Goal: Information Seeking & Learning: Learn about a topic

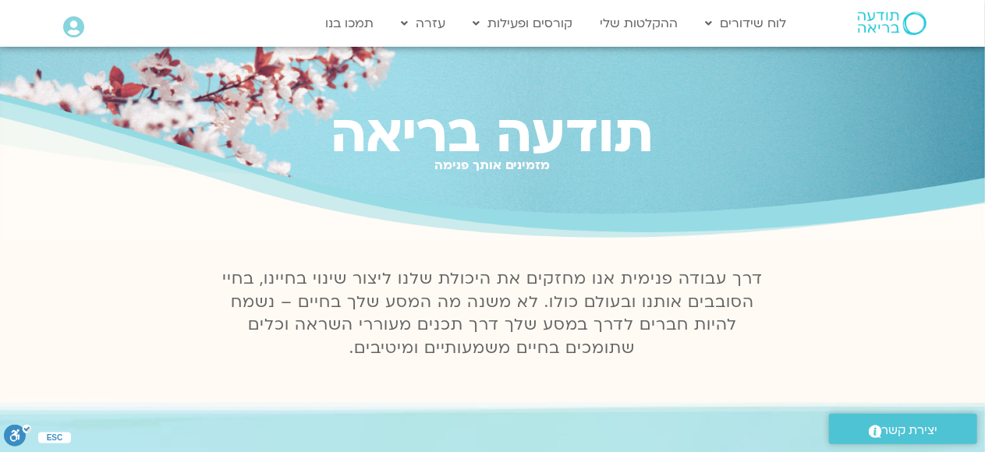
drag, startPoint x: 342, startPoint y: 351, endPoint x: 622, endPoint y: 309, distance: 283.9
click at [622, 309] on p "דרך עבודה פנימית אנו מחזקים את היכולת שלנו ליצור שינוי בחיינו, בחיי הסובבים אות…" at bounding box center [493, 314] width 558 height 94
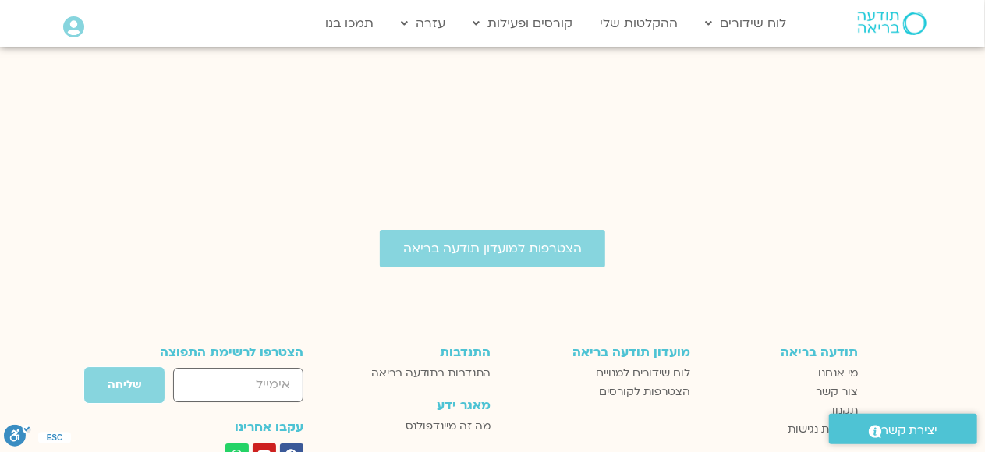
scroll to position [2495, 0]
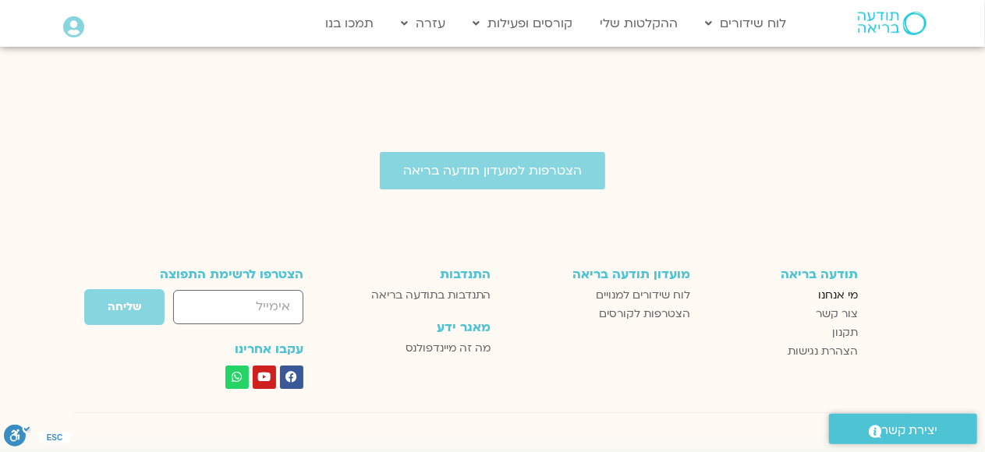
click at [840, 286] on span "מי אנחנו" at bounding box center [839, 295] width 40 height 19
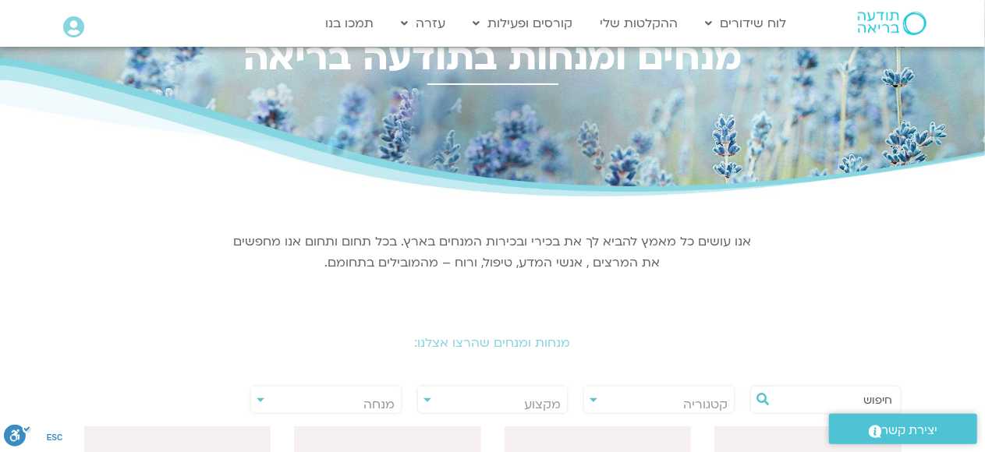
scroll to position [78, 0]
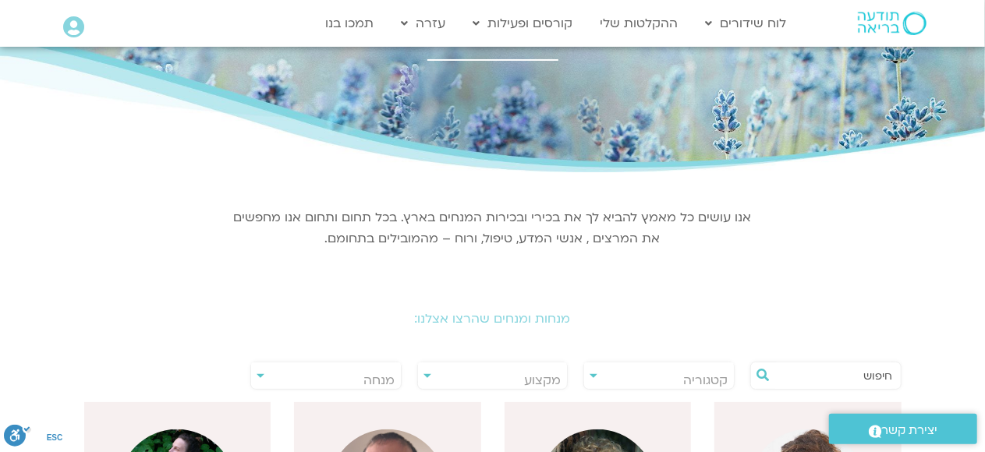
drag, startPoint x: 324, startPoint y: 240, endPoint x: 558, endPoint y: 218, distance: 235.0
click at [558, 218] on p "אנו עושים כל מאמץ להביא לך את בכירי ובכירות המנחים בארץ. בכל תחום ותחום אנו מחפ…" at bounding box center [493, 228] width 522 height 42
copy p "בכירי ובכירות המנחים בארץ. בכל תחום ותחום אנו מחפשים את המרצים , אנשי המדע, טיפ…"
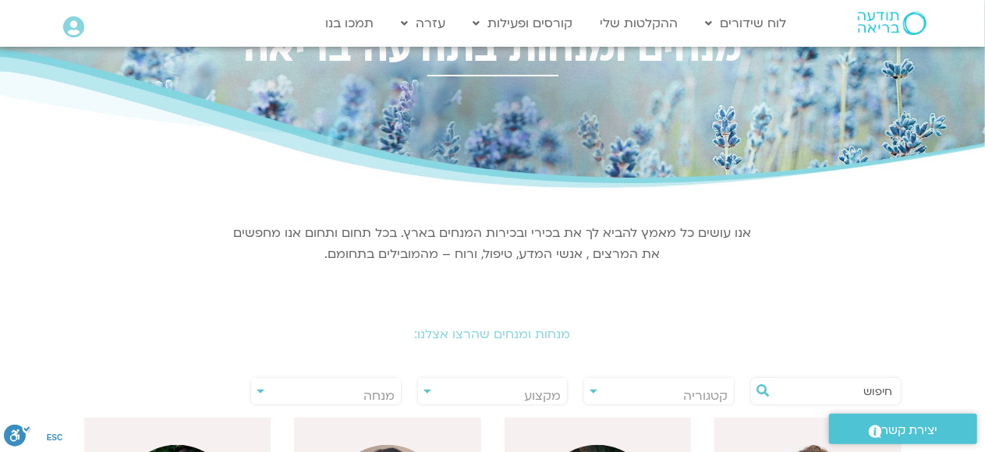
scroll to position [0, 0]
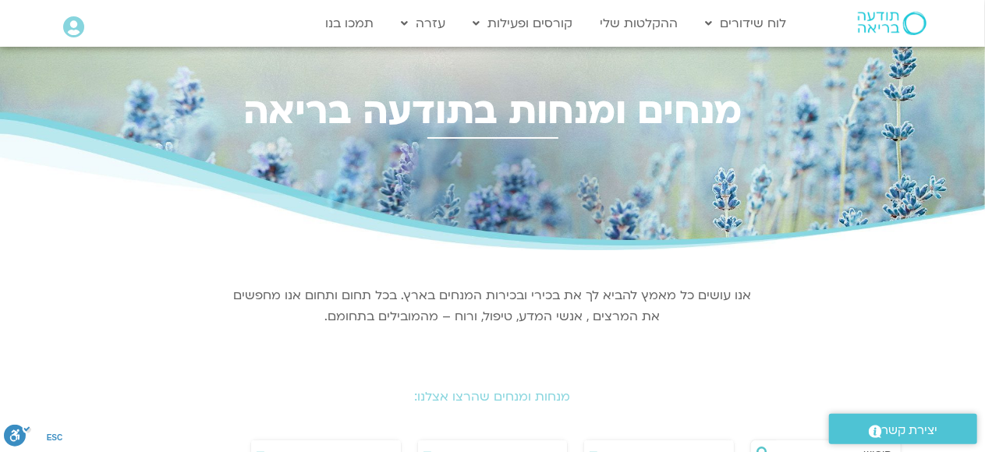
click at [869, 20] on img at bounding box center [892, 23] width 69 height 23
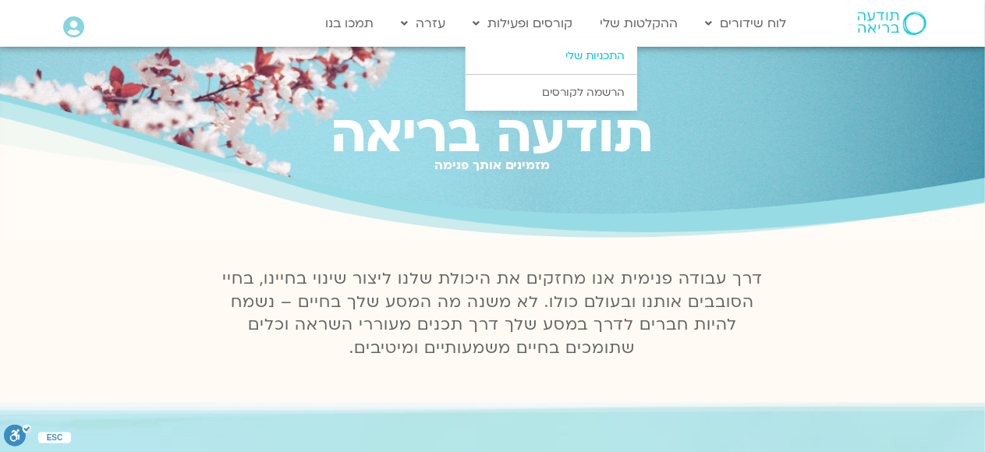
click at [580, 54] on link "התכניות שלי" at bounding box center [552, 56] width 172 height 36
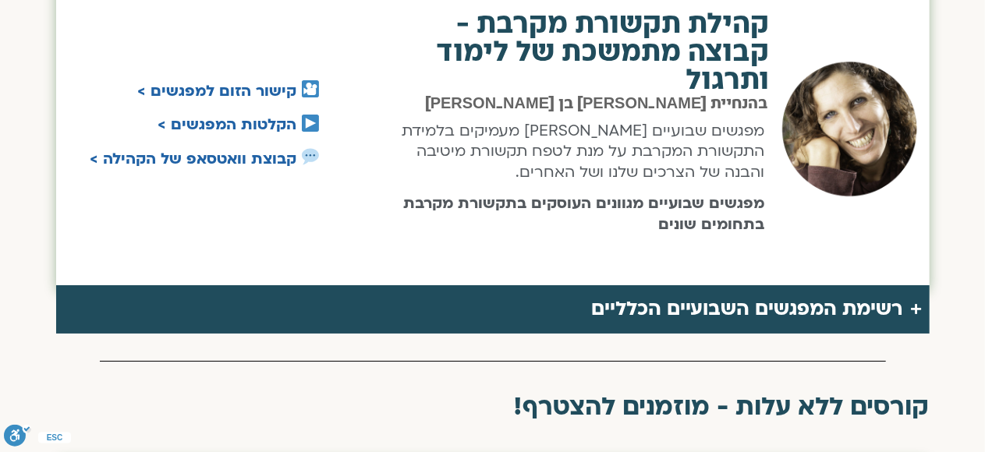
scroll to position [2729, 0]
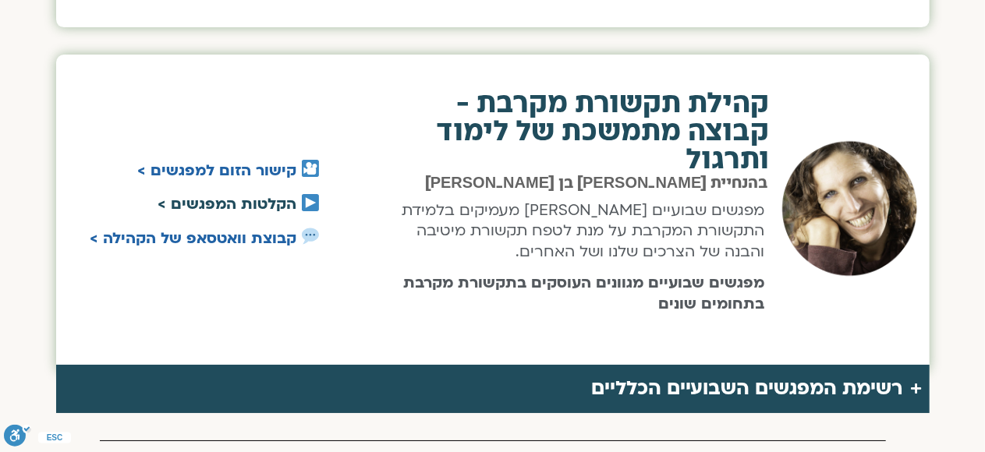
click at [267, 194] on link "הקלטות המפגשים >" at bounding box center [227, 204] width 139 height 20
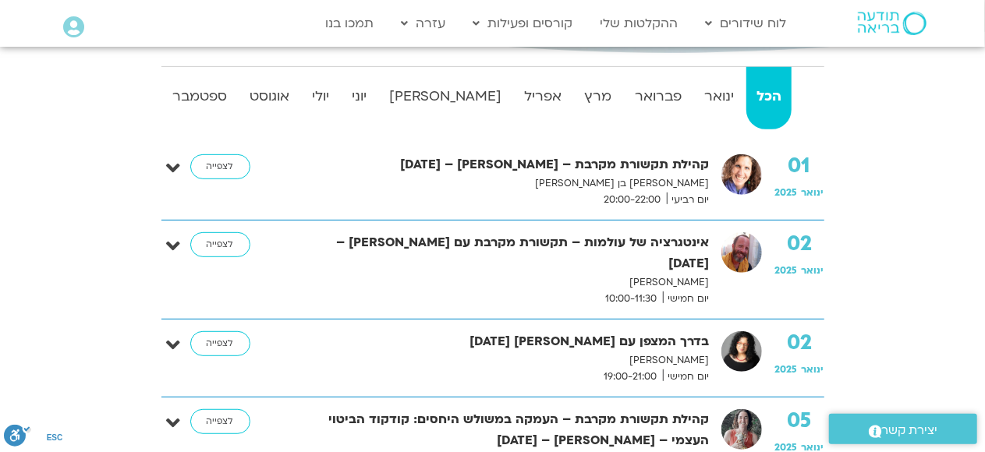
click at [742, 173] on img at bounding box center [741, 174] width 41 height 41
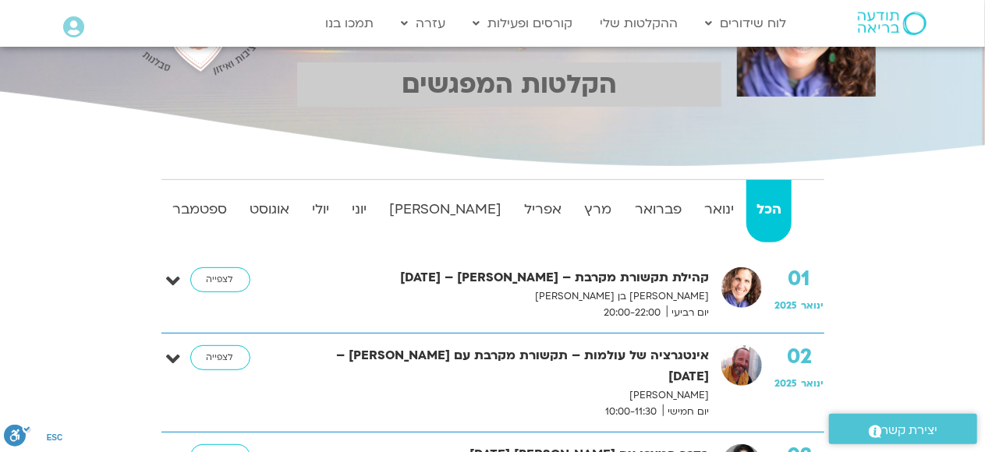
scroll to position [234, 0]
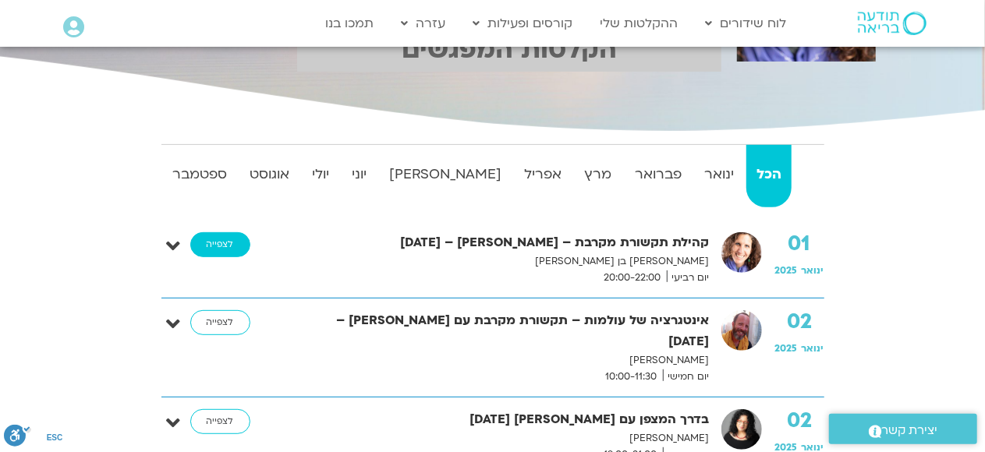
click at [221, 245] on link "לצפייה" at bounding box center [220, 244] width 60 height 25
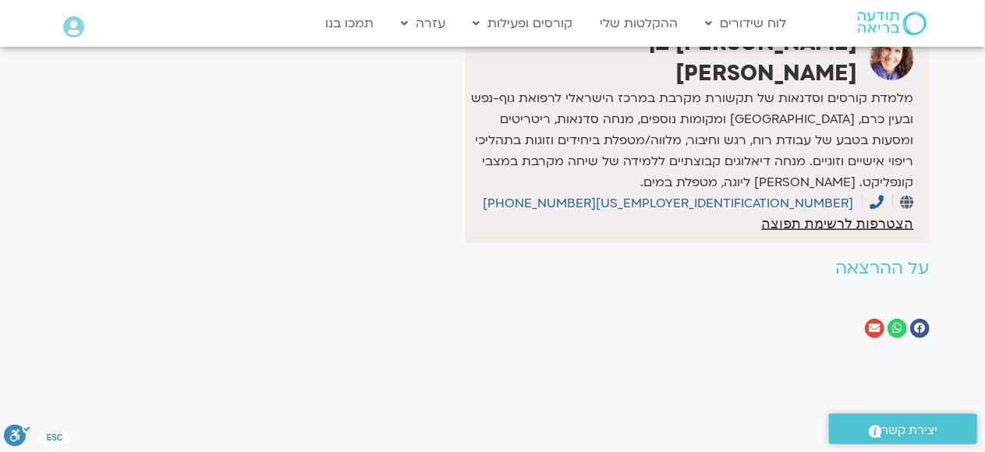
scroll to position [390, 0]
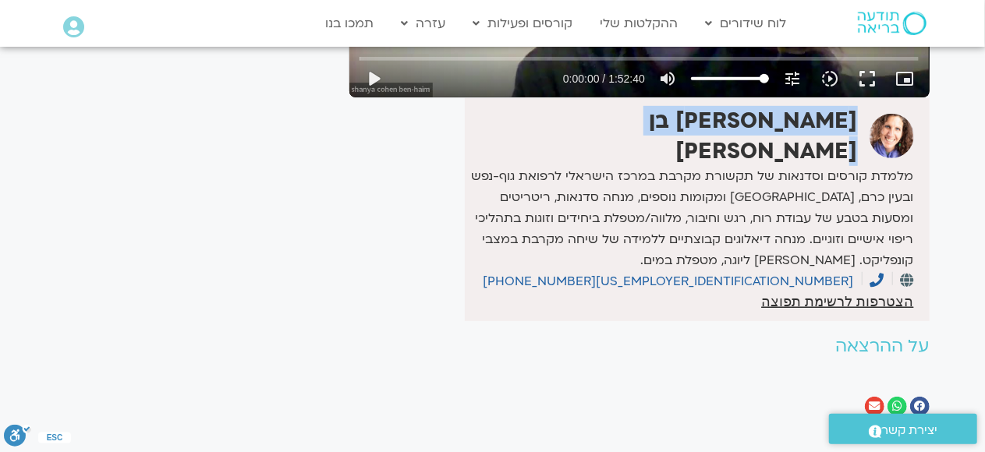
drag, startPoint x: 673, startPoint y: 129, endPoint x: 852, endPoint y: 123, distance: 178.7
click at [852, 123] on strong "שאנייה כהן בן חיים" at bounding box center [754, 135] width 208 height 59
copy strong "שאנייה כהן בן חיים"
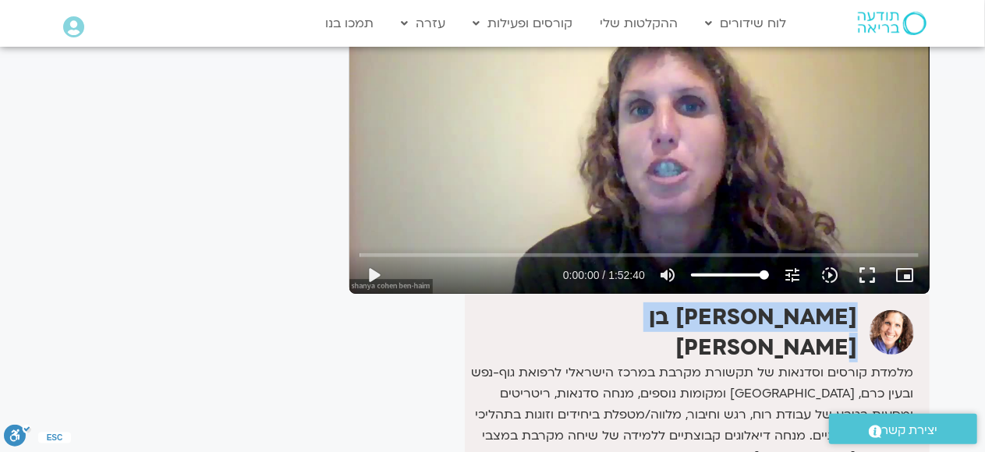
scroll to position [0, 0]
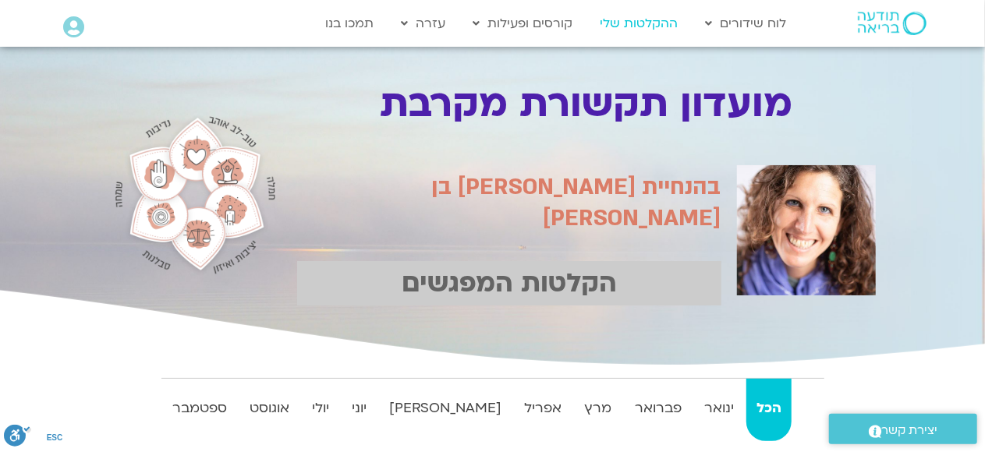
click at [637, 18] on link "ההקלטות שלי" at bounding box center [640, 24] width 94 height 30
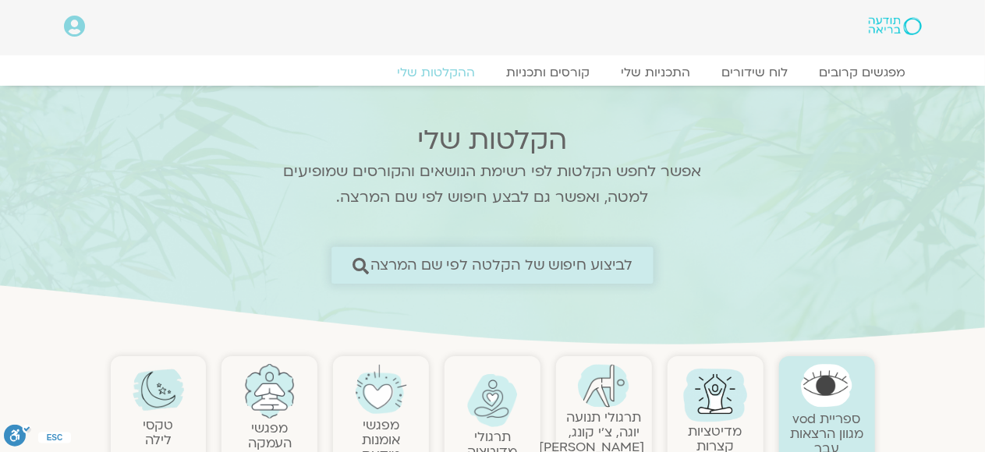
click at [528, 265] on span "לביצוע חיפוש של הקלטה לפי שם המרצה" at bounding box center [501, 265] width 263 height 16
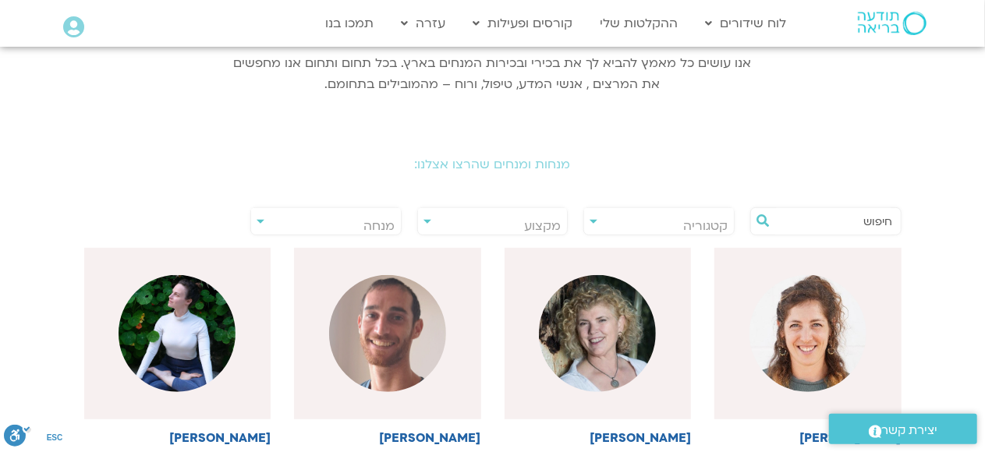
scroll to position [156, 0]
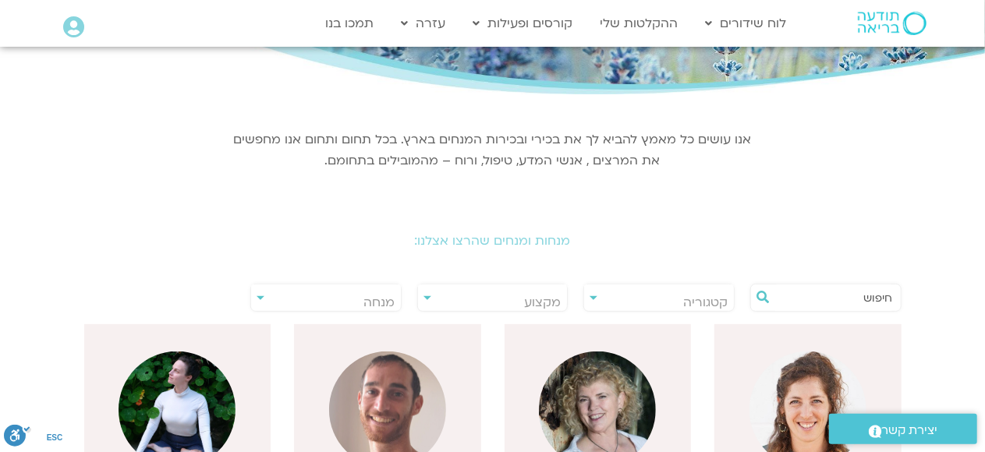
click at [806, 293] on input "text" at bounding box center [833, 298] width 119 height 27
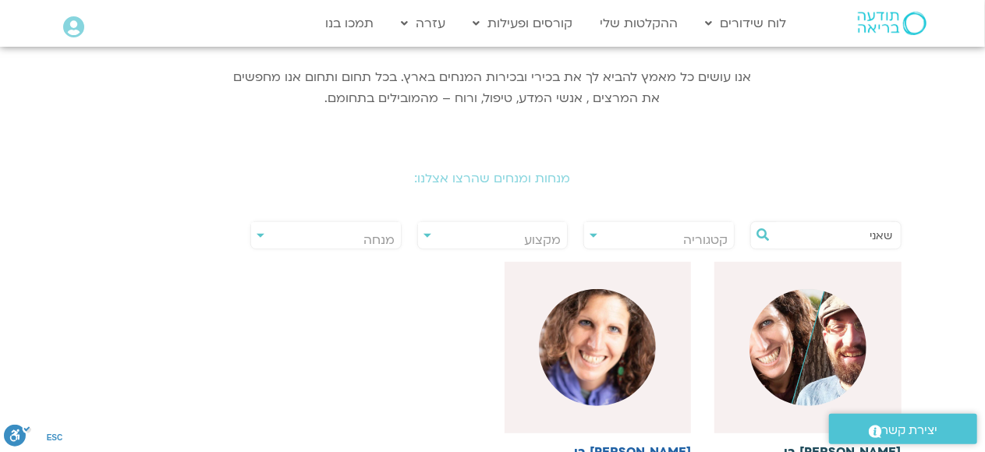
scroll to position [312, 0]
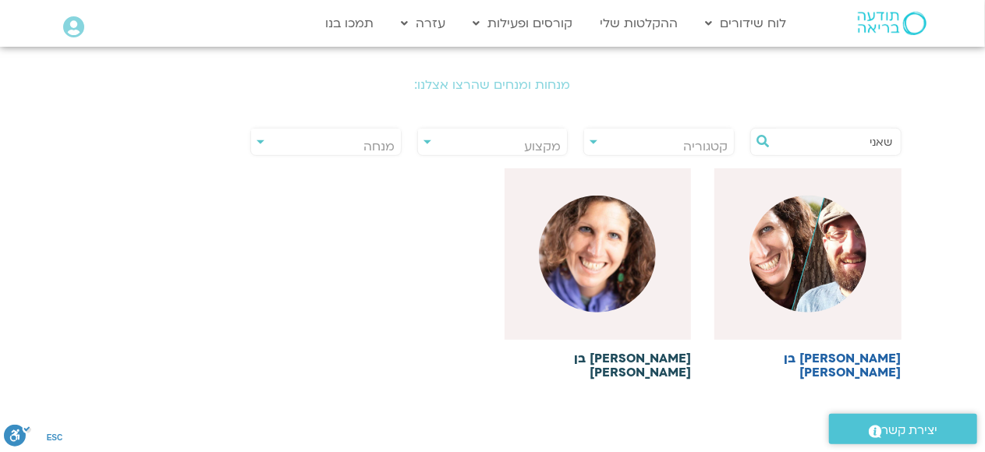
type input "שאני"
click at [650, 361] on h6 "שאנייה כהן בן חיים" at bounding box center [598, 366] width 187 height 28
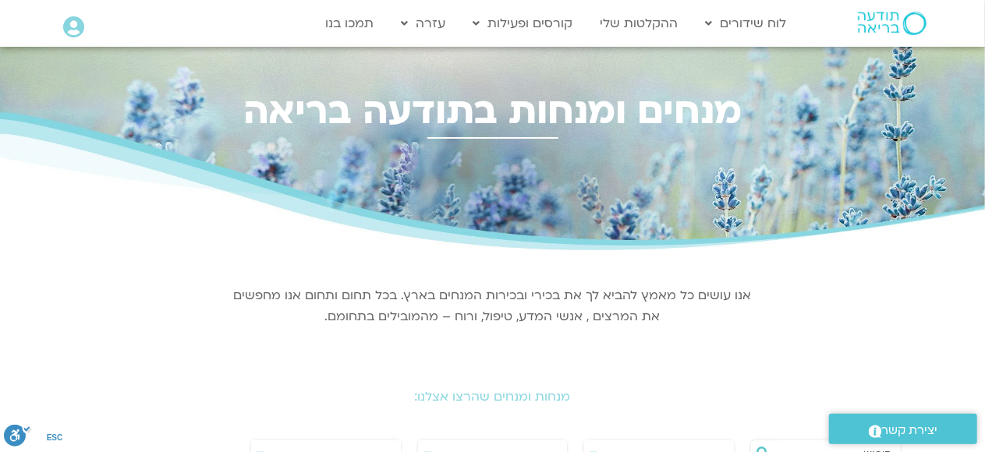
scroll to position [234, 0]
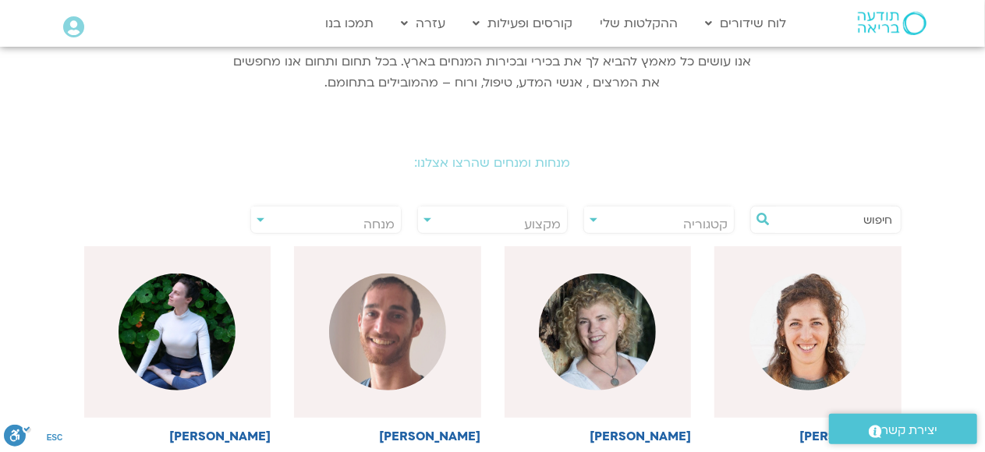
click at [795, 214] on input "text" at bounding box center [833, 220] width 119 height 27
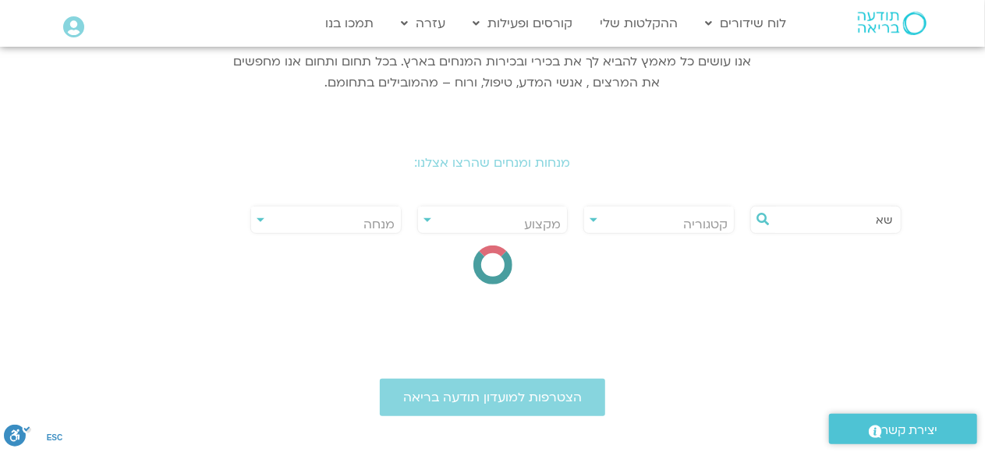
type input "ש"
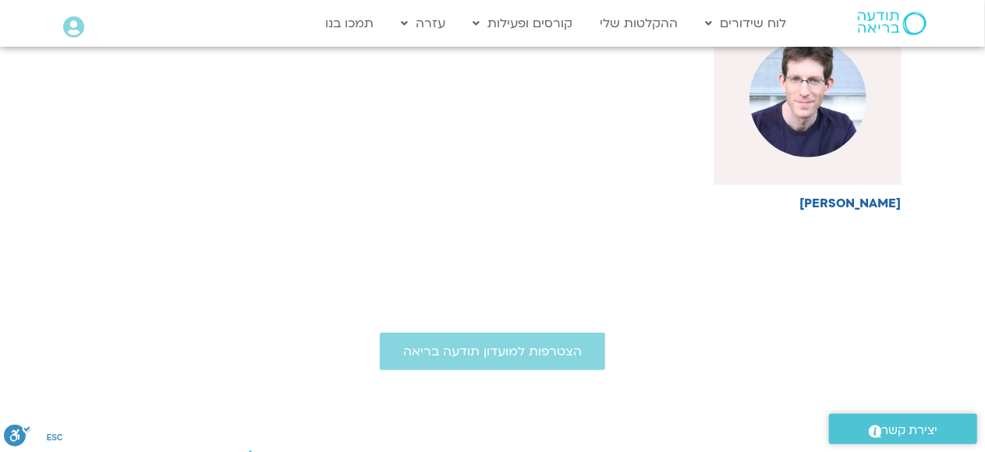
scroll to position [468, 0]
type input "[PERSON_NAME]"
click at [870, 203] on h6 "ערן טייכר" at bounding box center [807, 203] width 187 height 14
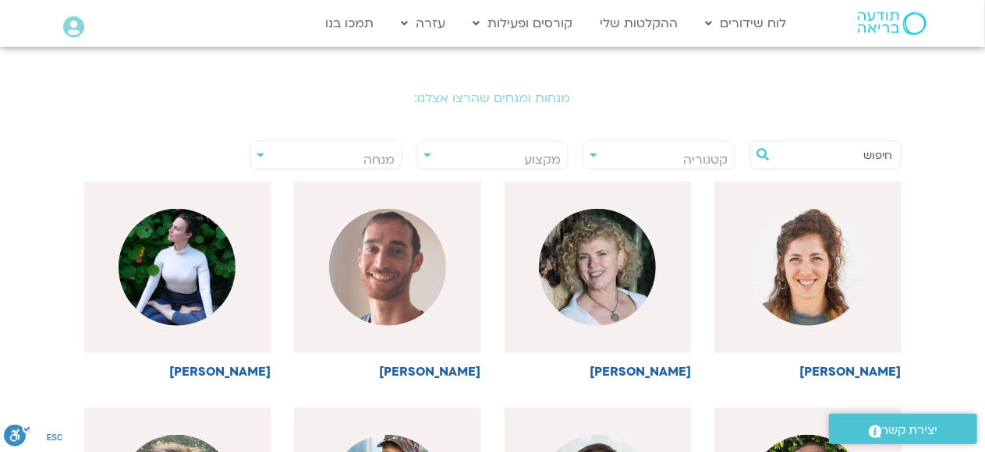
scroll to position [339, 0]
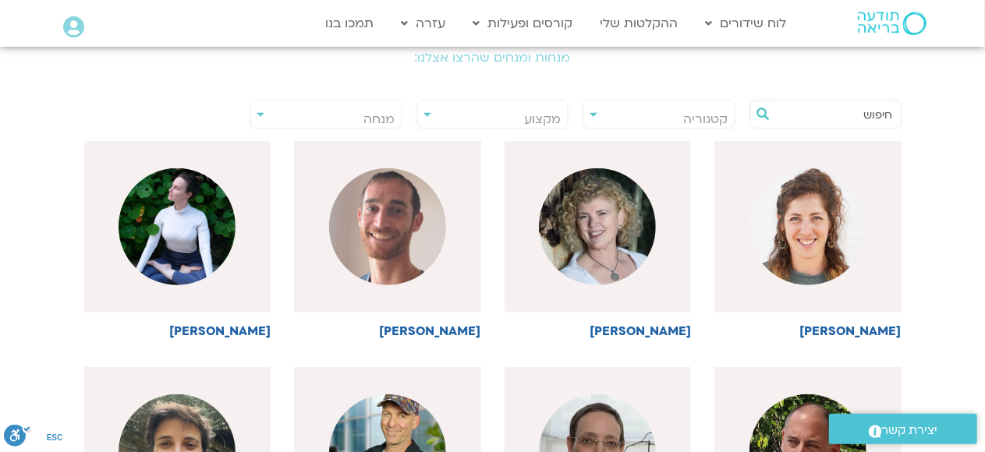
drag, startPoint x: 863, startPoint y: 119, endPoint x: 917, endPoint y: 122, distance: 53.9
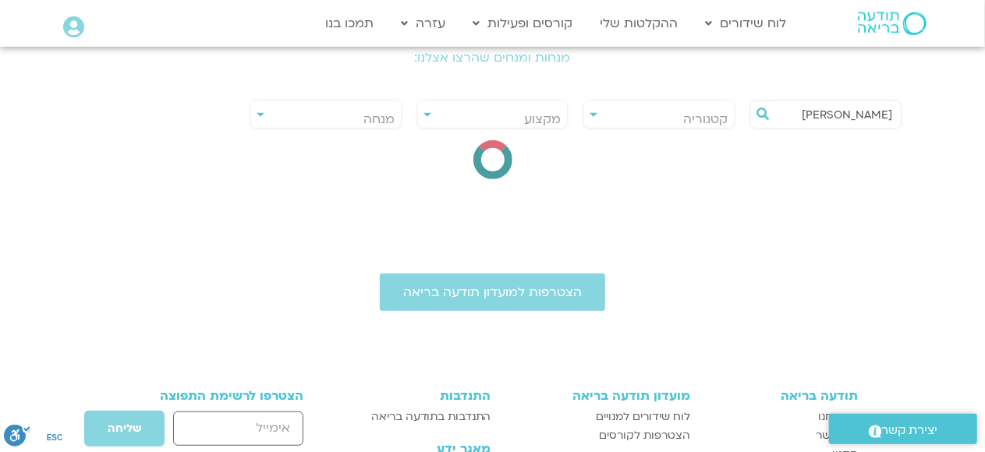
type input "[PERSON_NAME]"
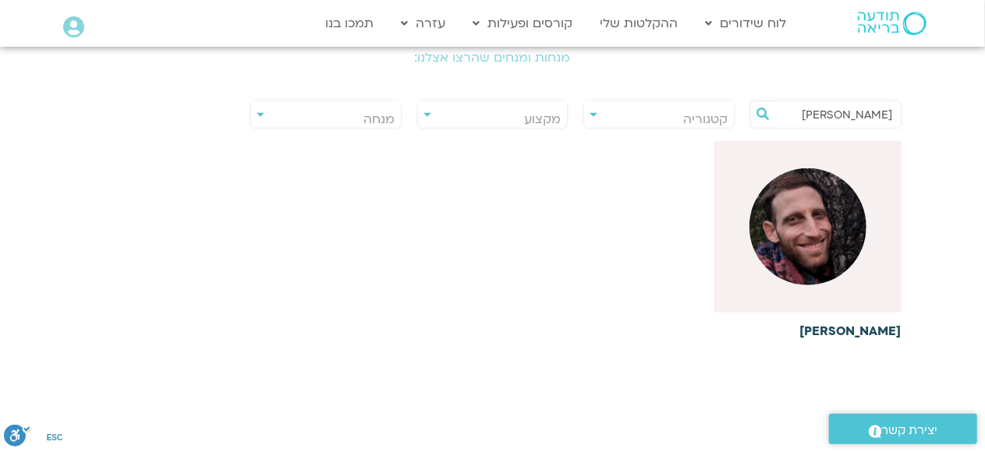
click at [884, 324] on h6 "[PERSON_NAME]" at bounding box center [807, 331] width 187 height 14
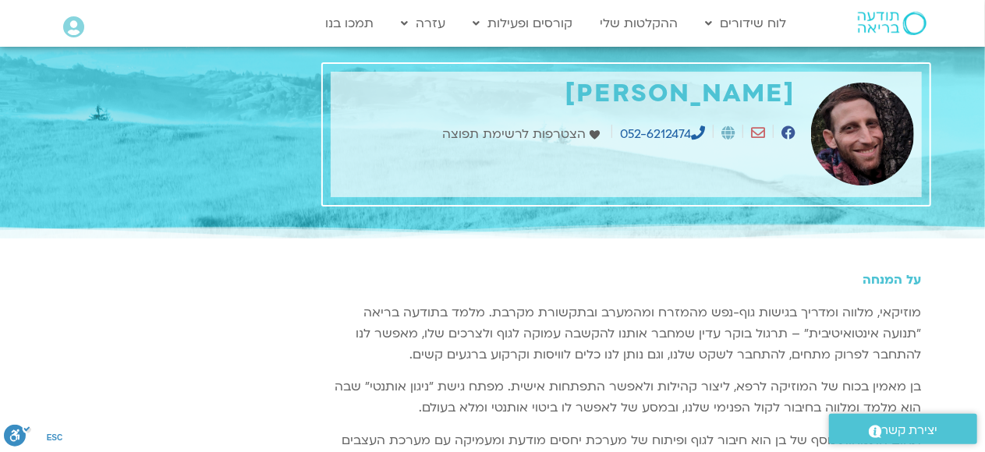
click at [877, 27] on img at bounding box center [892, 23] width 69 height 23
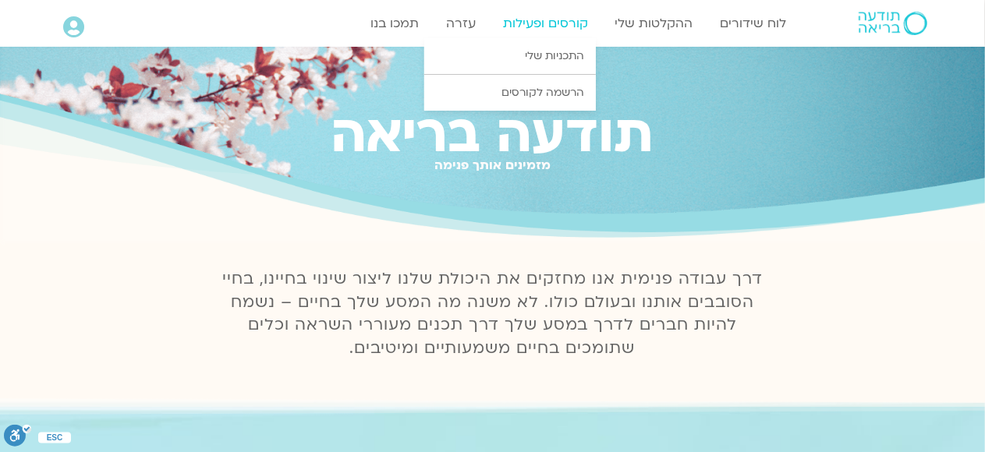
click at [558, 28] on link "קורסים ופעילות" at bounding box center [545, 24] width 101 height 30
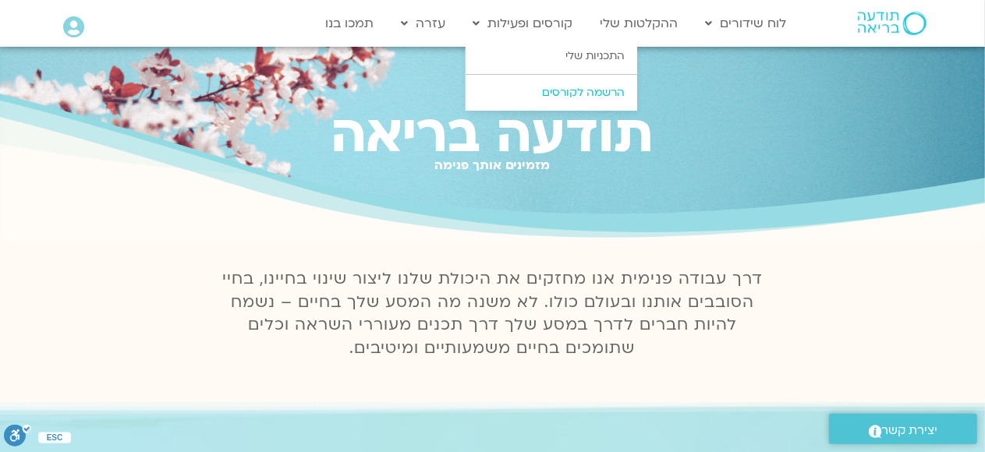
click at [554, 86] on link "הרשמה לקורסים" at bounding box center [552, 93] width 172 height 36
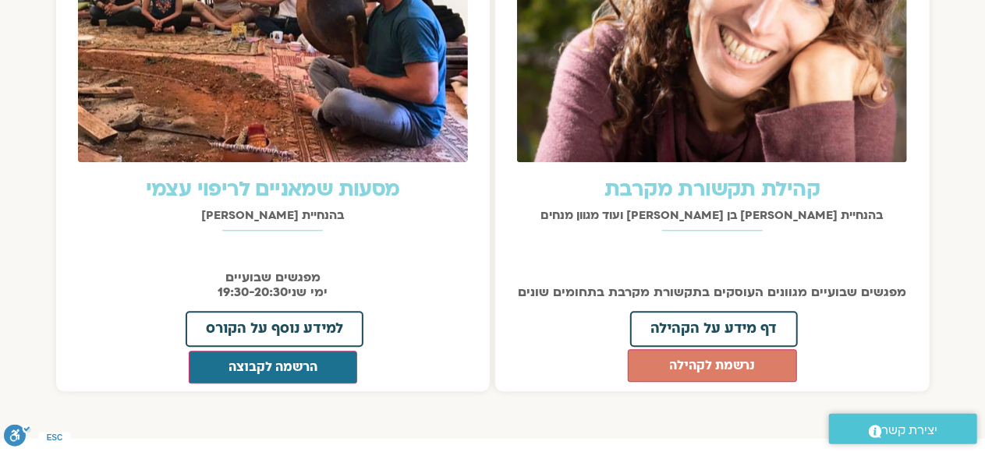
scroll to position [1794, 0]
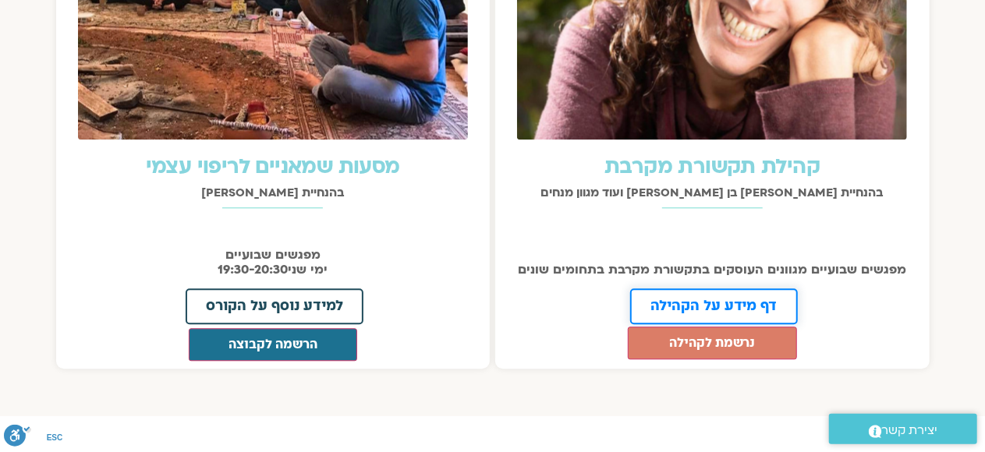
click at [694, 299] on span "דף מידע על הקהילה" at bounding box center [713, 306] width 127 height 14
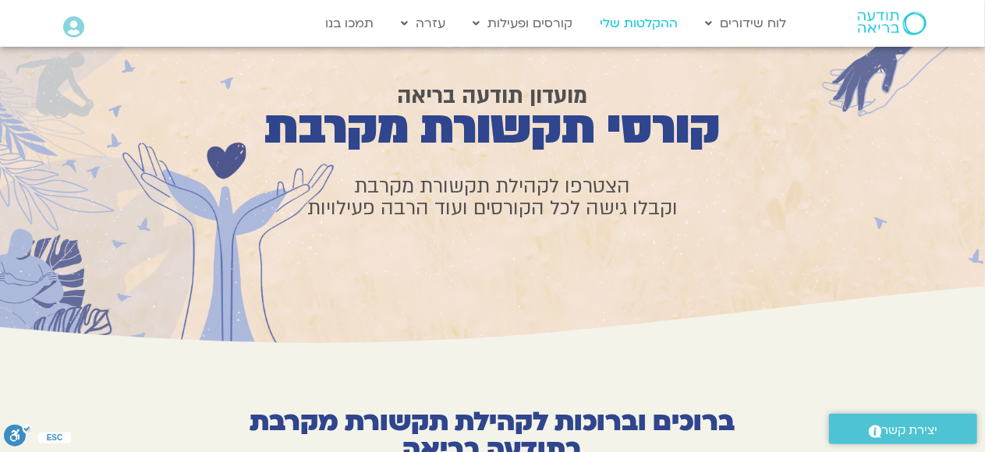
click at [632, 25] on link "ההקלטות שלי" at bounding box center [640, 24] width 94 height 30
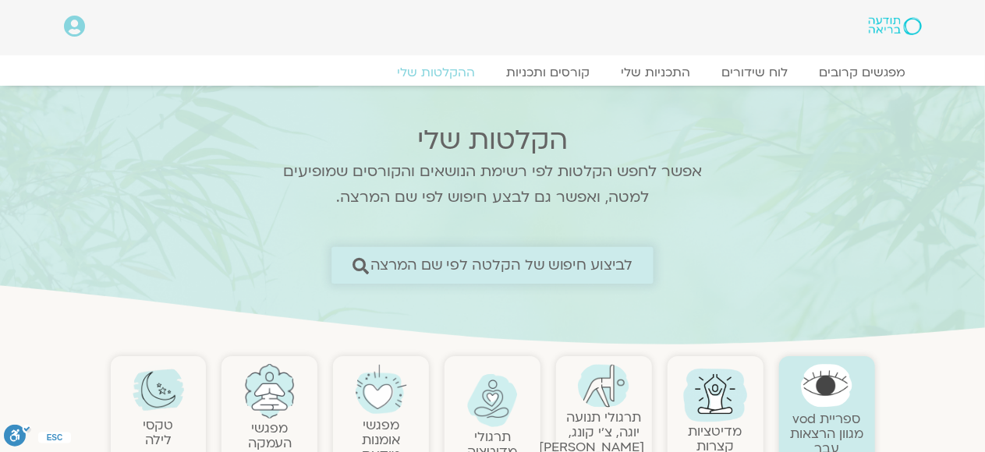
click at [585, 264] on span "לביצוע חיפוש של הקלטה לפי שם המרצה" at bounding box center [501, 265] width 263 height 16
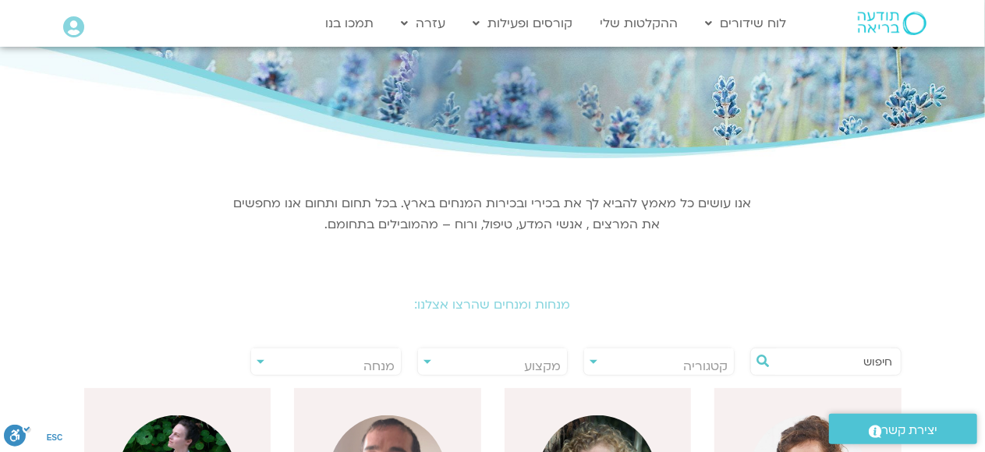
scroll to position [234, 0]
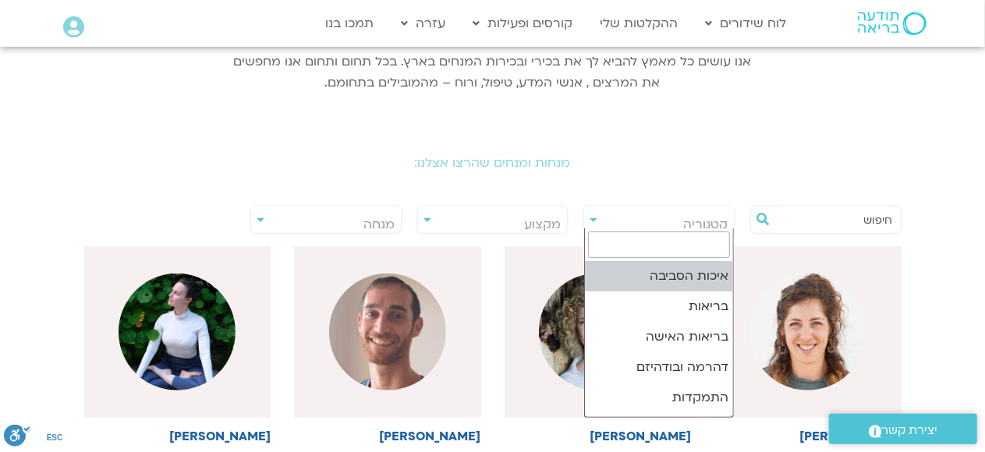
click at [592, 224] on span "קטגוריה" at bounding box center [659, 225] width 150 height 36
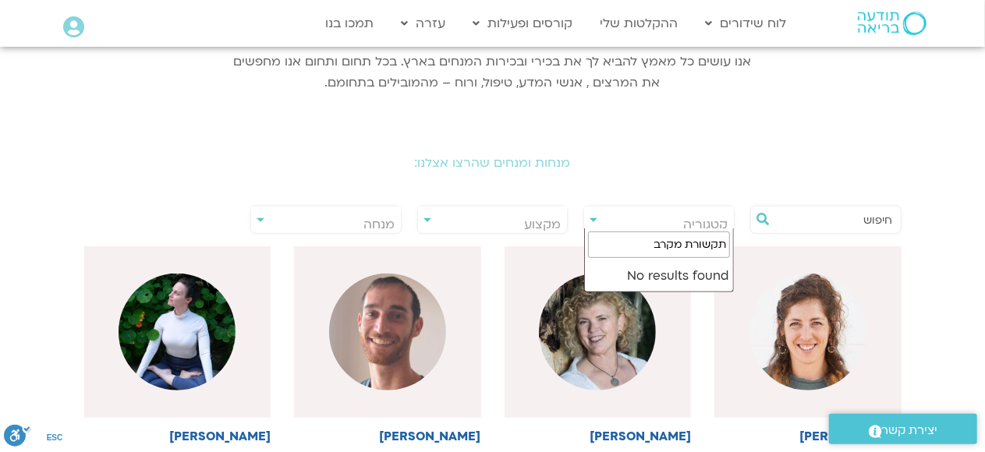
type input "תקשורת מקרבת"
drag, startPoint x: 630, startPoint y: 239, endPoint x: 774, endPoint y: 247, distance: 144.5
type input "ת"
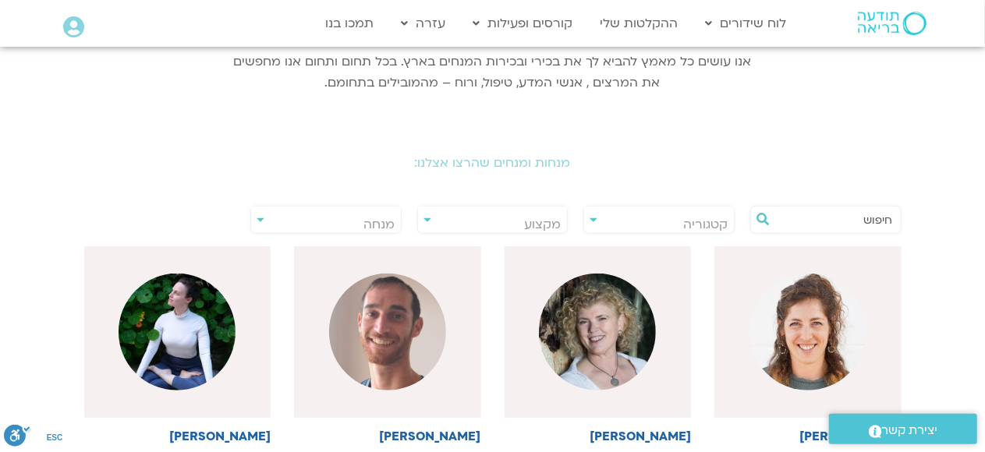
click at [427, 218] on div "**********" at bounding box center [492, 220] width 151 height 28
click at [427, 221] on div "**********" at bounding box center [492, 220] width 151 height 28
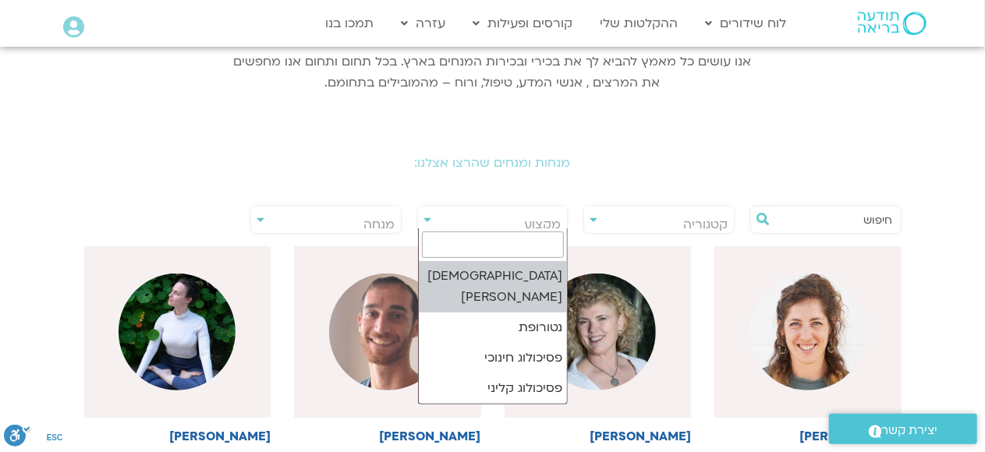
click at [452, 219] on span "מקצוע" at bounding box center [493, 225] width 150 height 36
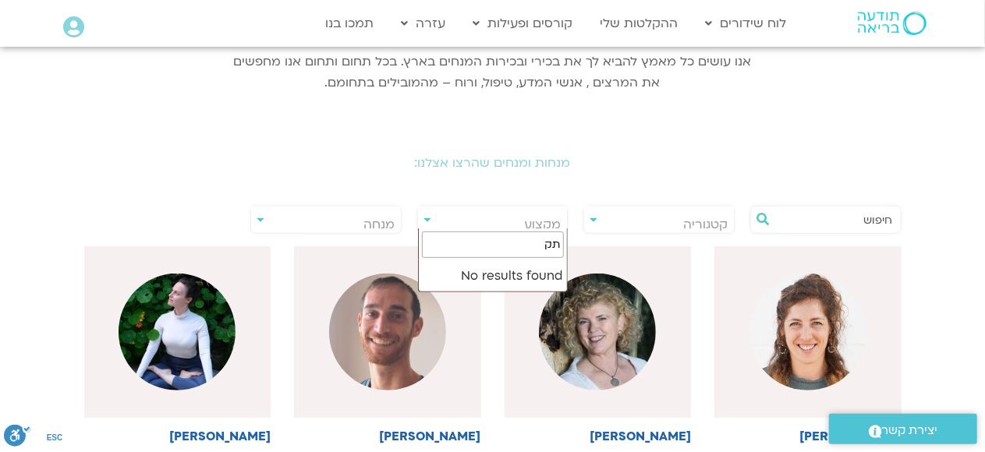
type input "ת"
click at [648, 164] on h2 "מנחות ומנחים שהרצו אצלנו:" at bounding box center [492, 163] width 873 height 14
click at [820, 219] on input "text" at bounding box center [833, 220] width 119 height 27
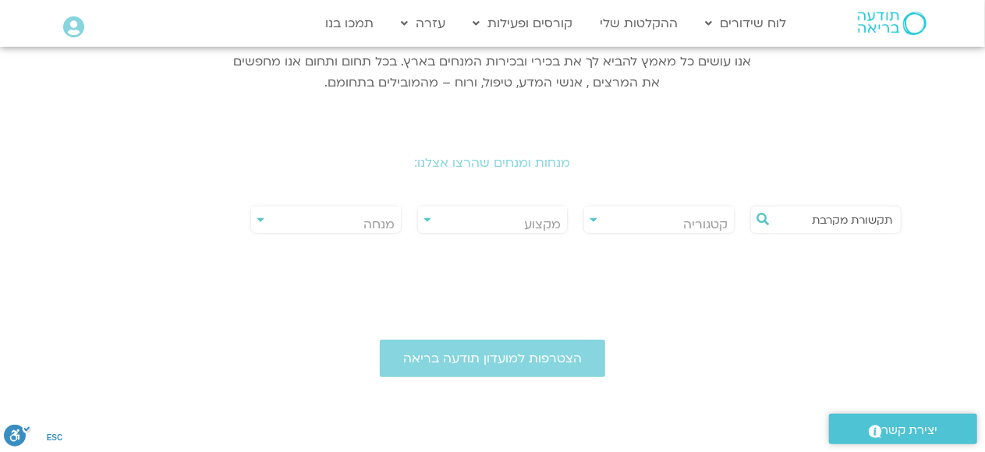
type input "תקשורת מקרבת"
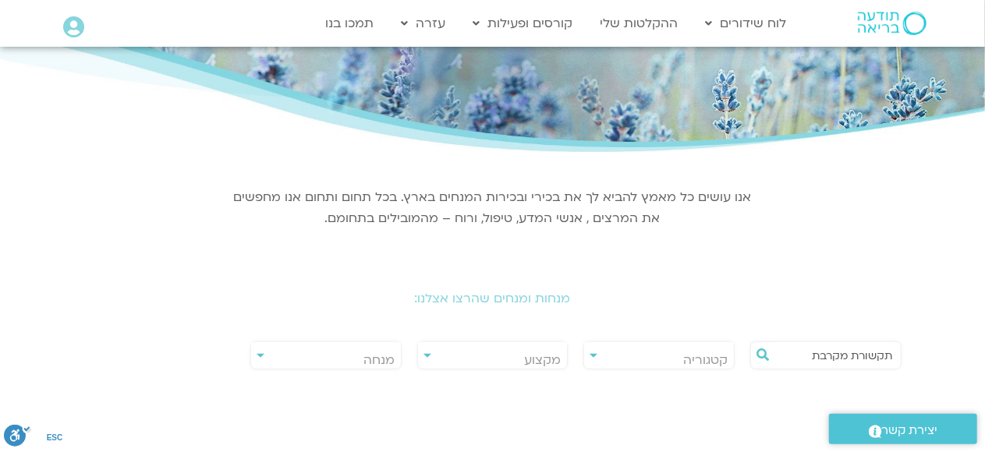
scroll to position [0, 0]
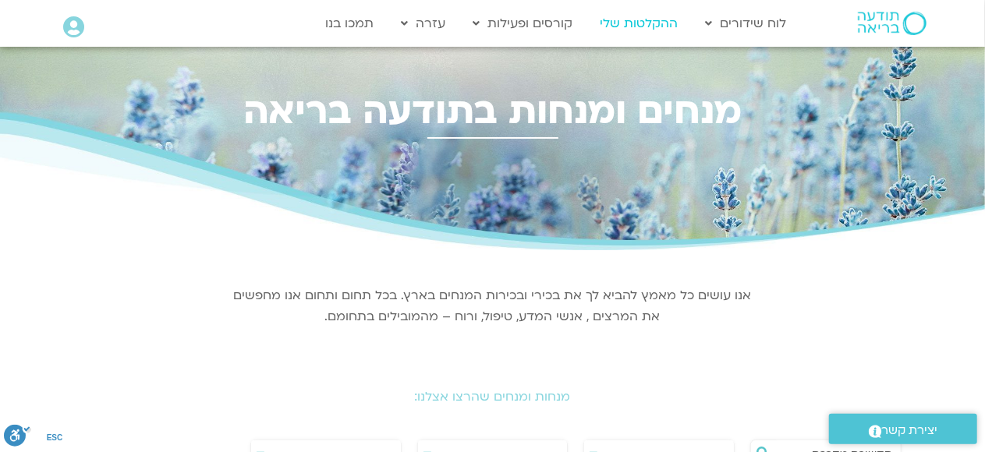
click at [619, 23] on link "ההקלטות שלי" at bounding box center [640, 24] width 94 height 30
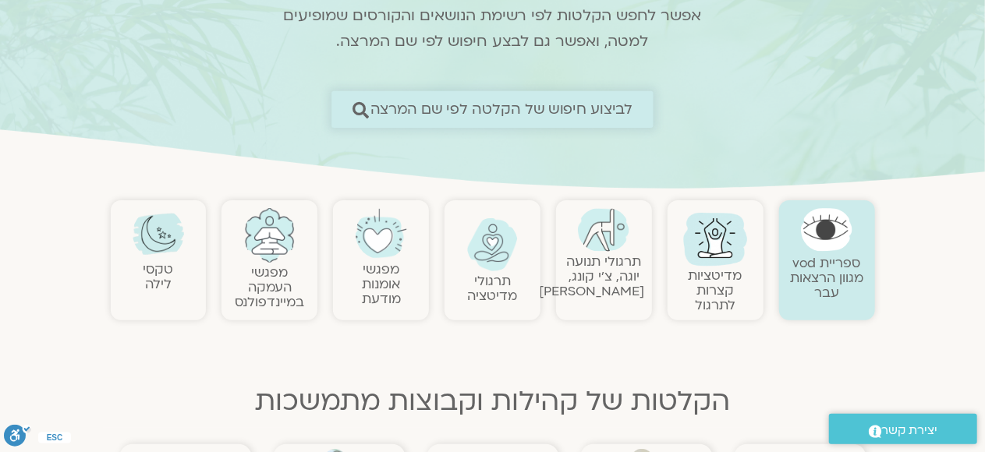
click at [599, 106] on span "לביצוע חיפוש של הקלטה לפי שם המרצה" at bounding box center [501, 109] width 263 height 16
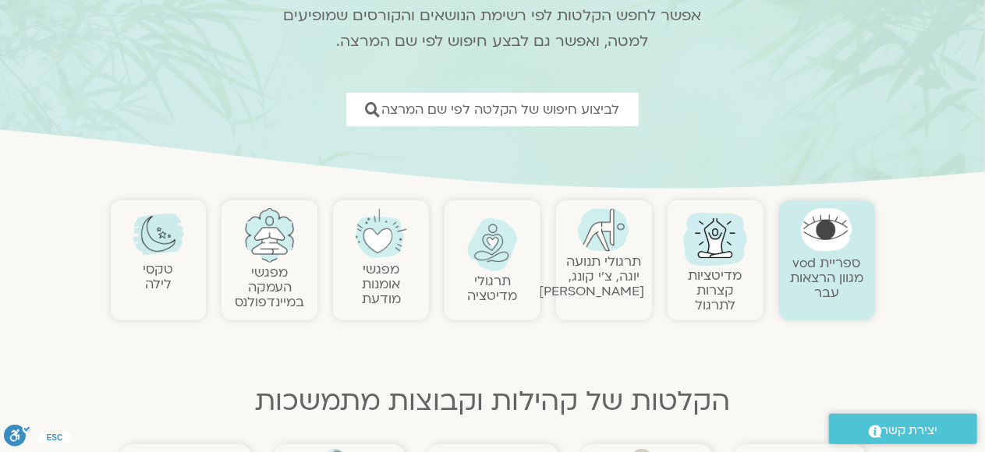
click at [819, 282] on link "ספריית vod מגוון הרצאות עבר" at bounding box center [826, 278] width 73 height 48
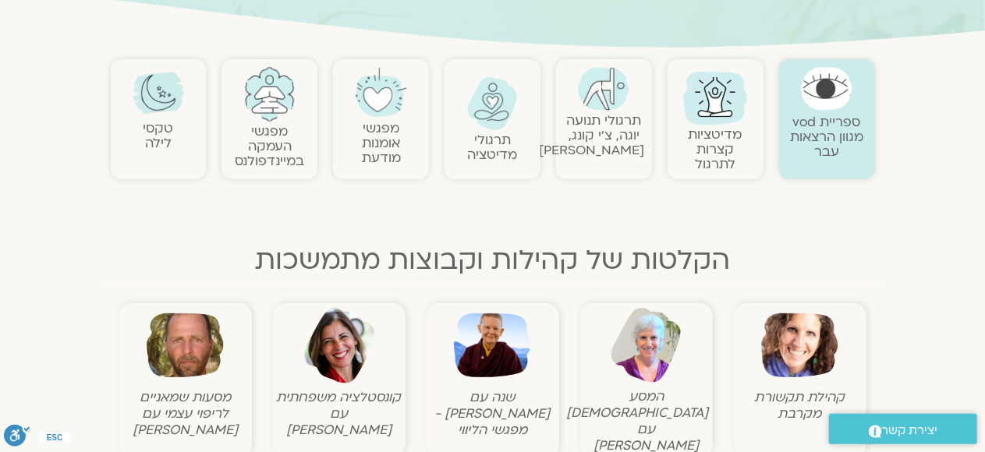
scroll to position [312, 0]
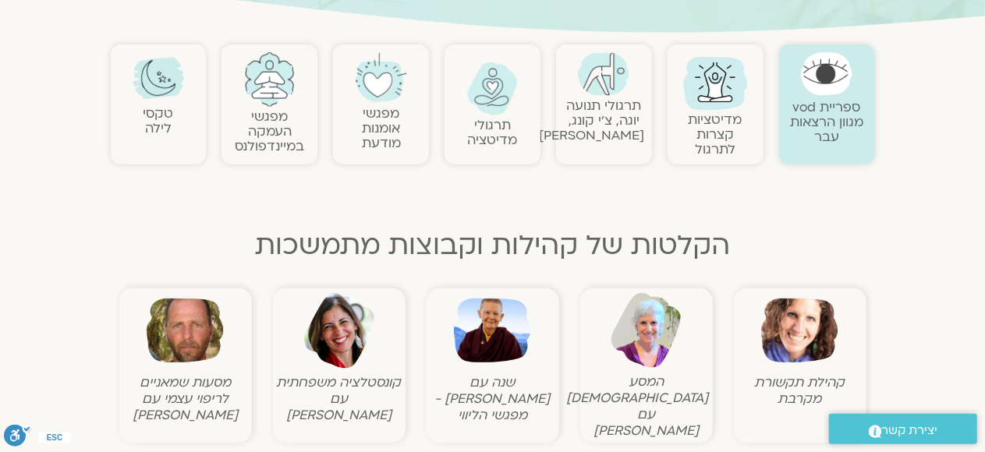
click at [798, 338] on img at bounding box center [799, 330] width 77 height 77
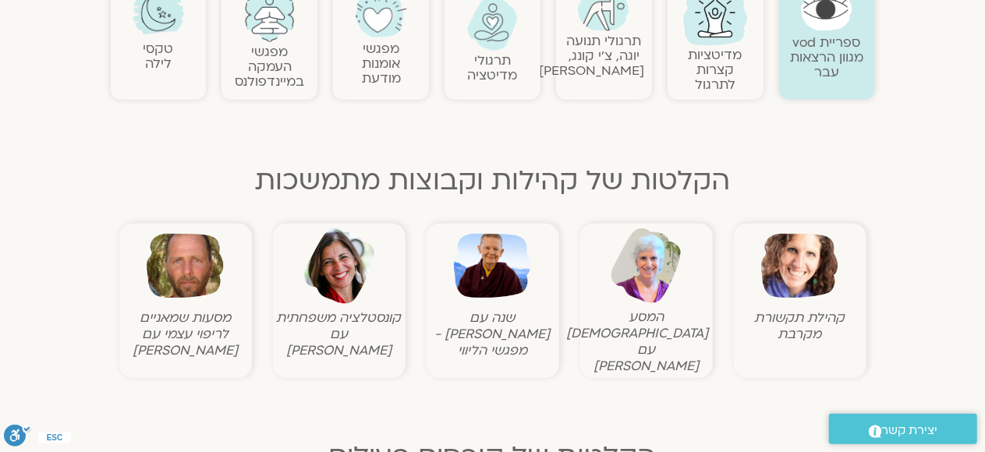
scroll to position [468, 0]
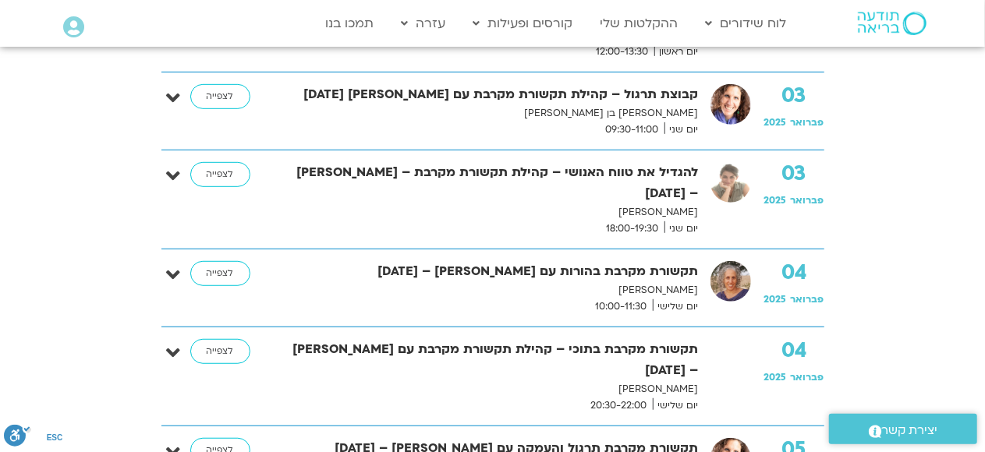
scroll to position [3431, 0]
